Goal: Information Seeking & Learning: Learn about a topic

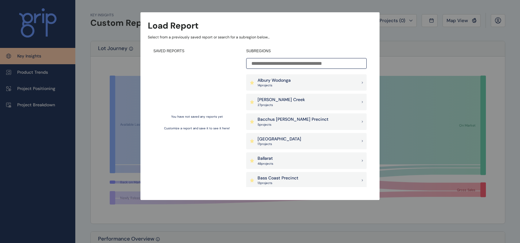
click at [308, 64] on input at bounding box center [306, 63] width 121 height 11
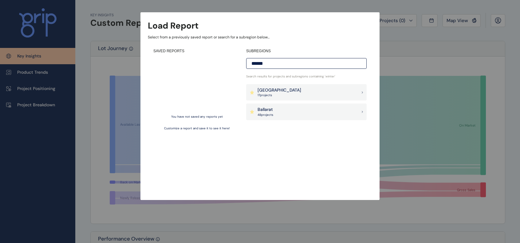
type input "******"
click at [315, 110] on div "Ballarat 48 project s" at bounding box center [306, 112] width 121 height 17
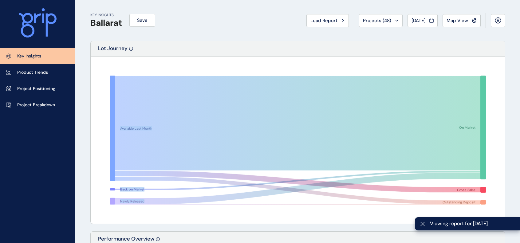
drag, startPoint x: 357, startPoint y: 54, endPoint x: 342, endPoint y: 54, distance: 15.7
click at [344, 54] on div "Lot Journey Available Last Month Back on Market Newly Released On Market Gross …" at bounding box center [297, 132] width 415 height 183
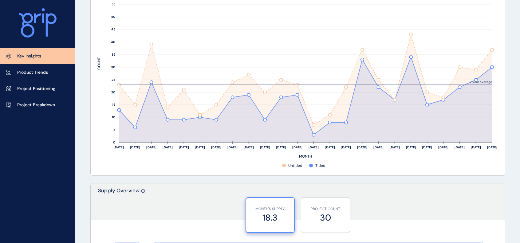
scroll to position [308, 0]
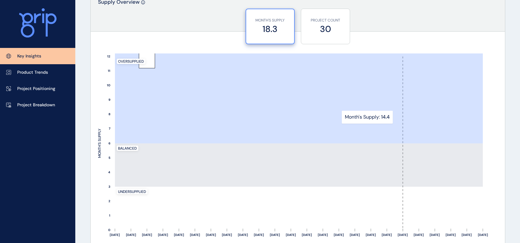
scroll to position [527, 0]
